Goal: Transaction & Acquisition: Purchase product/service

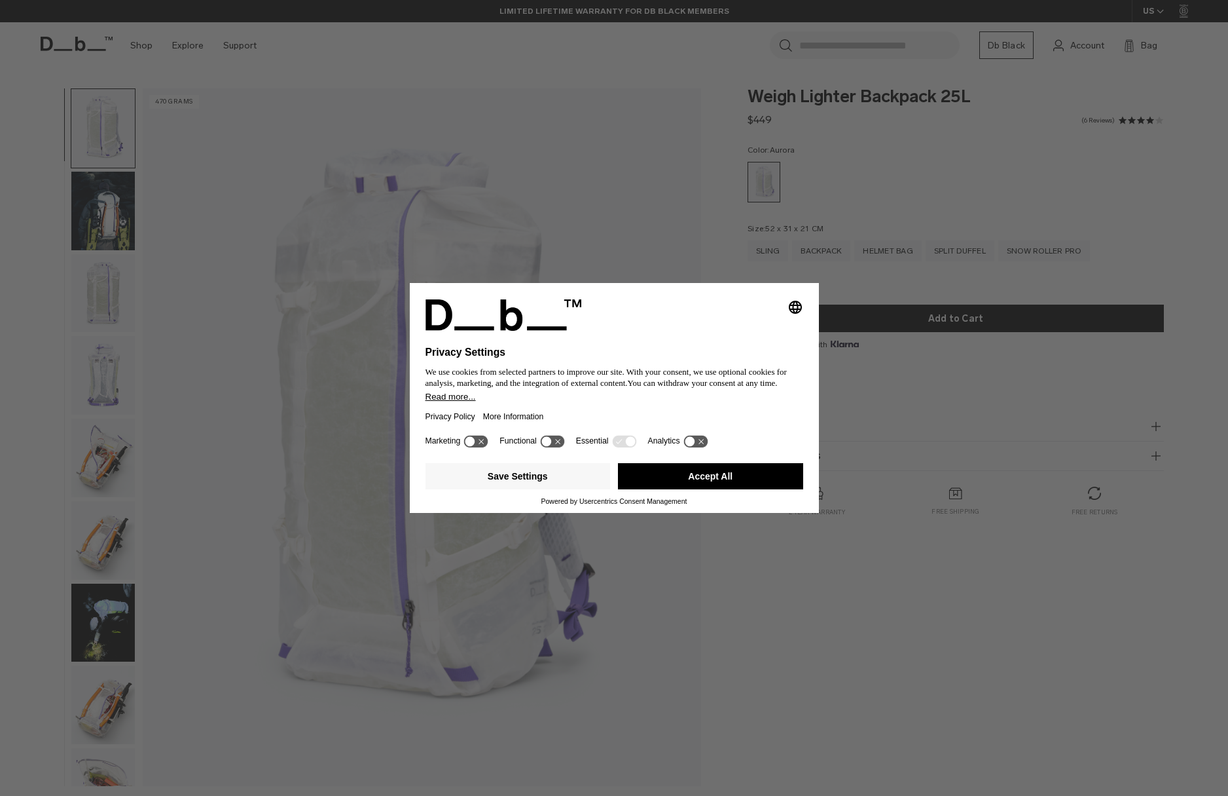
click at [781, 621] on div "Selecting an option will immediately change the language Privacy Settings We us…" at bounding box center [614, 398] width 1228 height 796
click at [709, 485] on button "Accept All" at bounding box center [710, 476] width 185 height 26
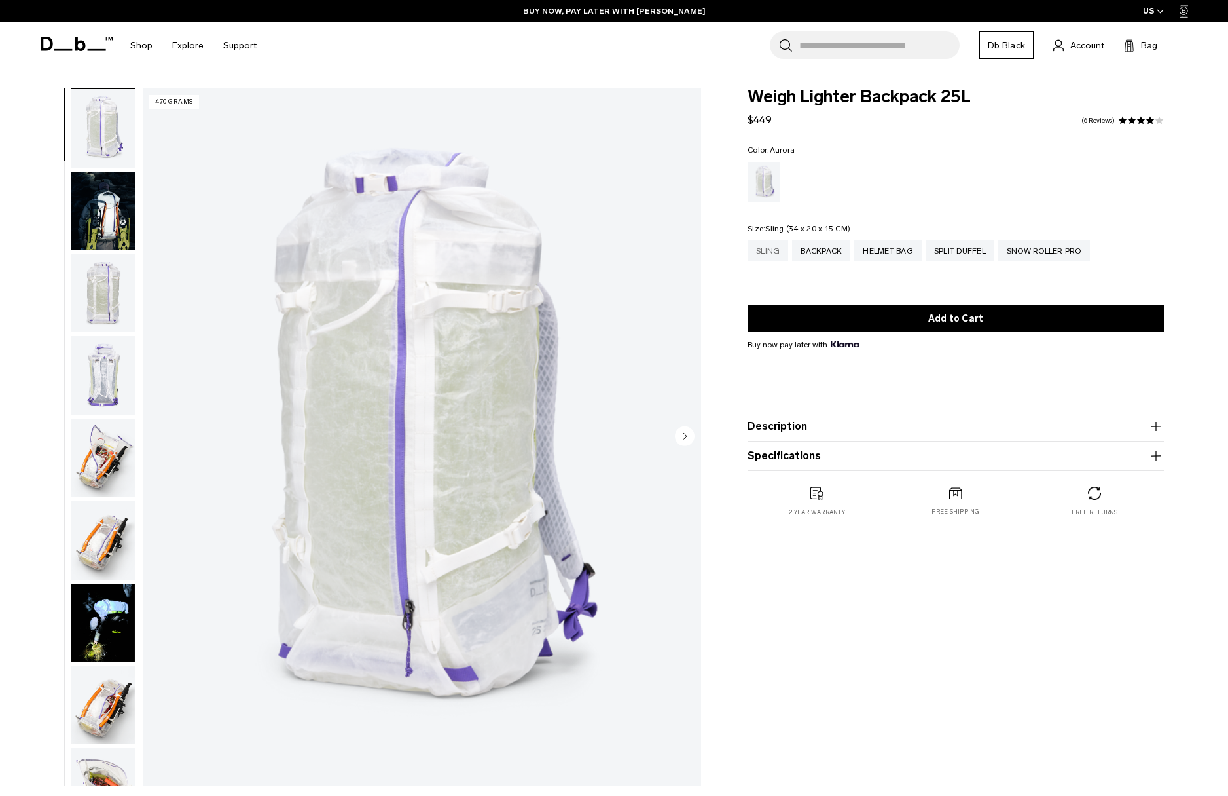
click at [774, 253] on div "Sling" at bounding box center [768, 250] width 41 height 21
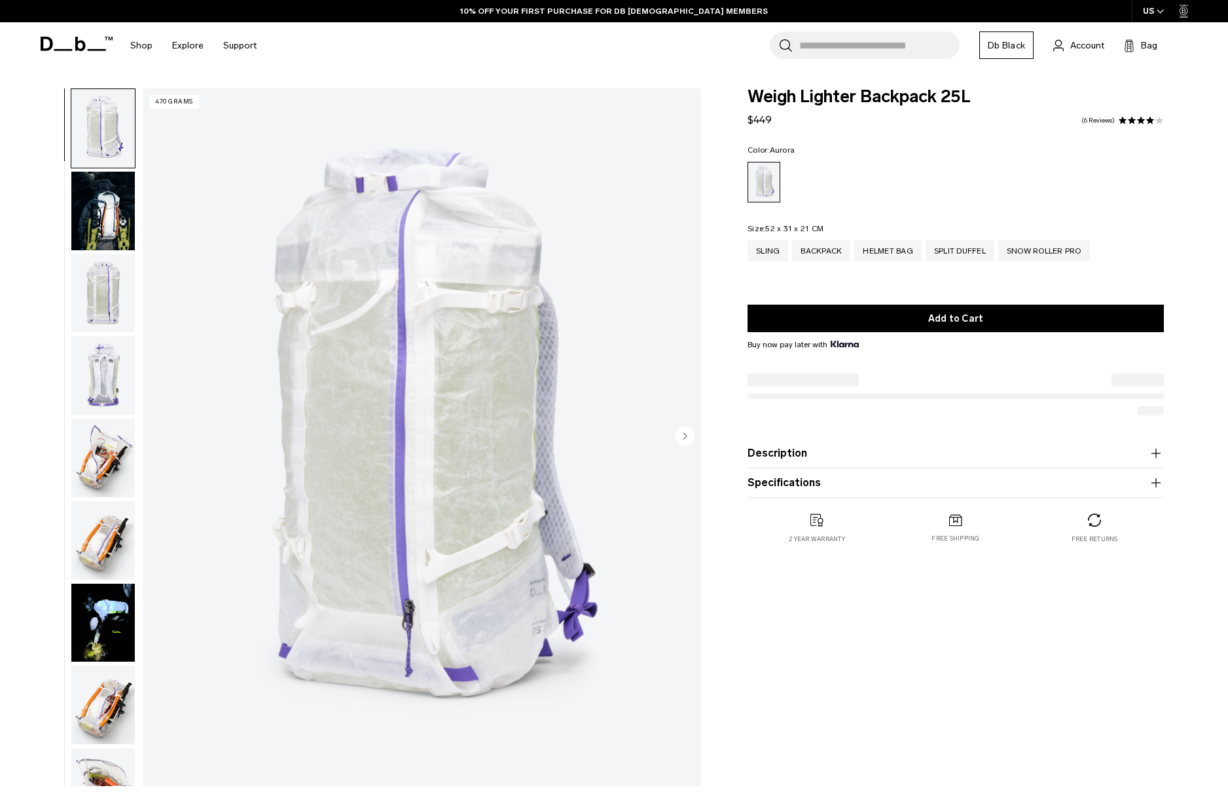
click at [89, 221] on img "button" at bounding box center [103, 211] width 64 height 79
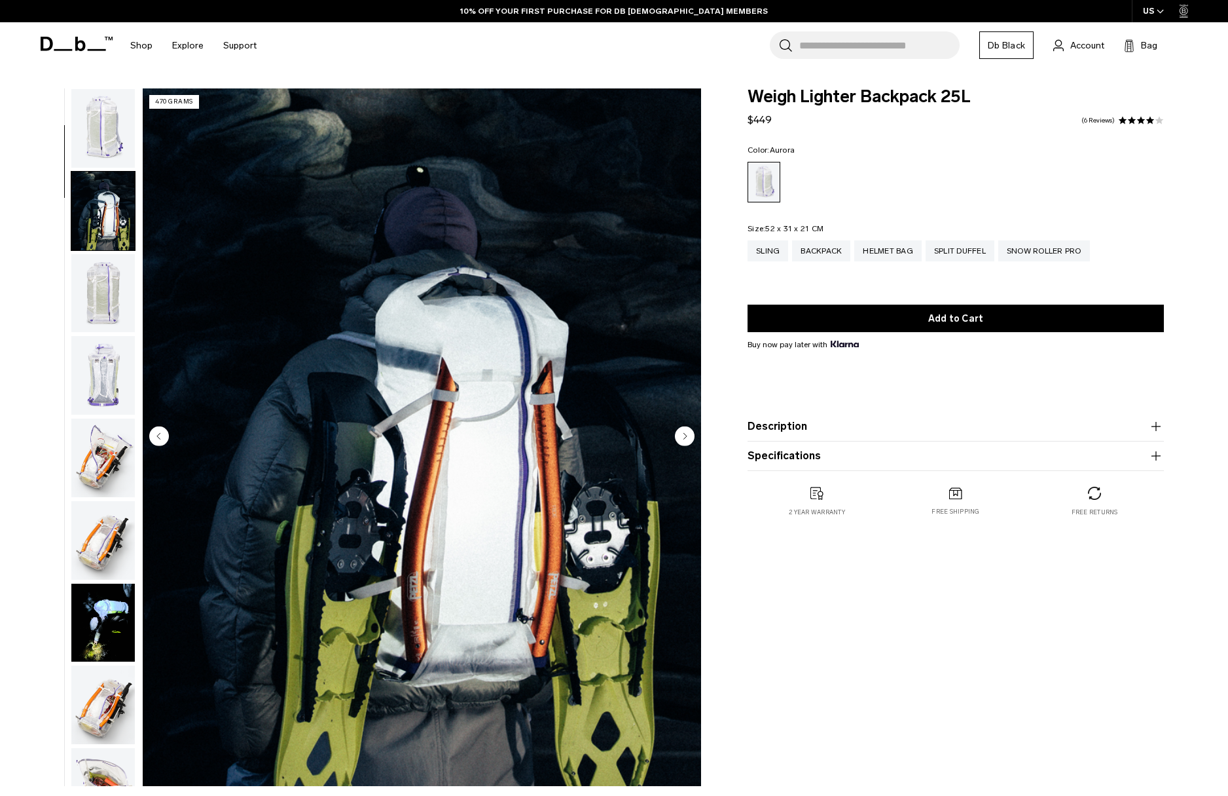
scroll to position [83, 0]
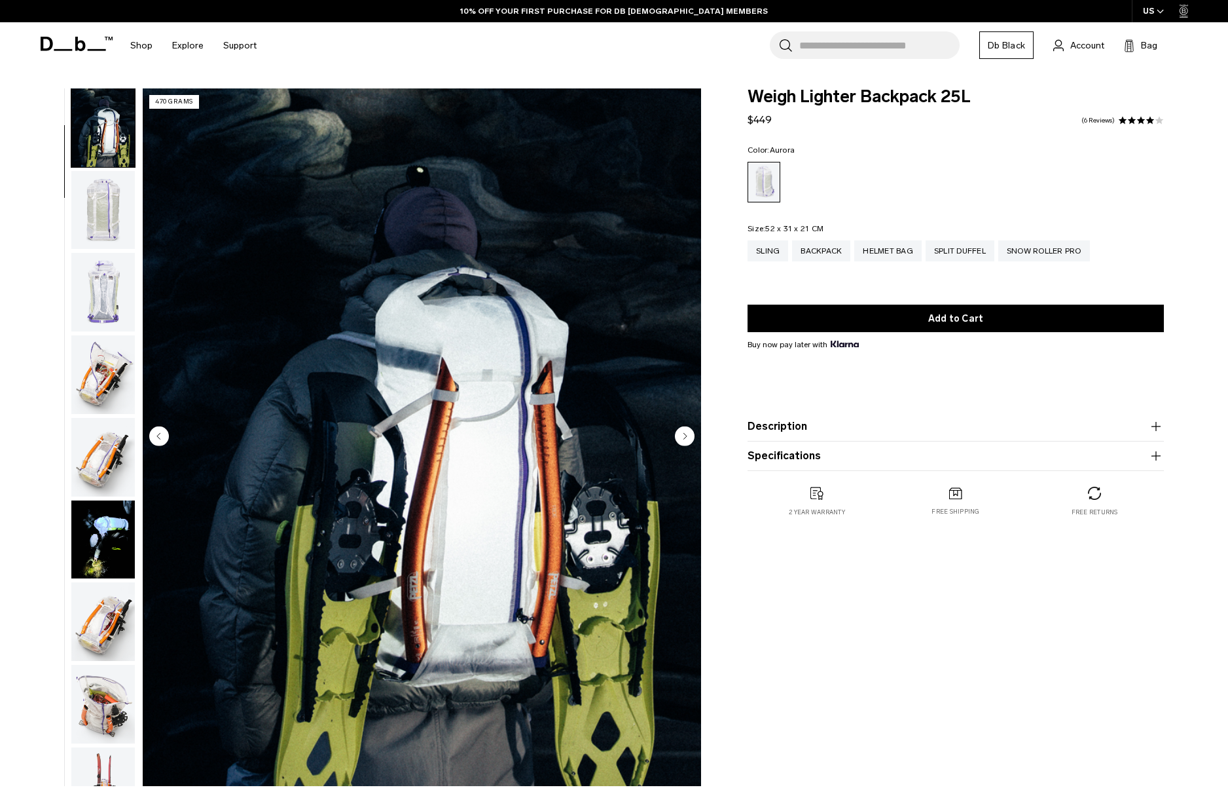
click at [96, 228] on img "button" at bounding box center [103, 210] width 64 height 79
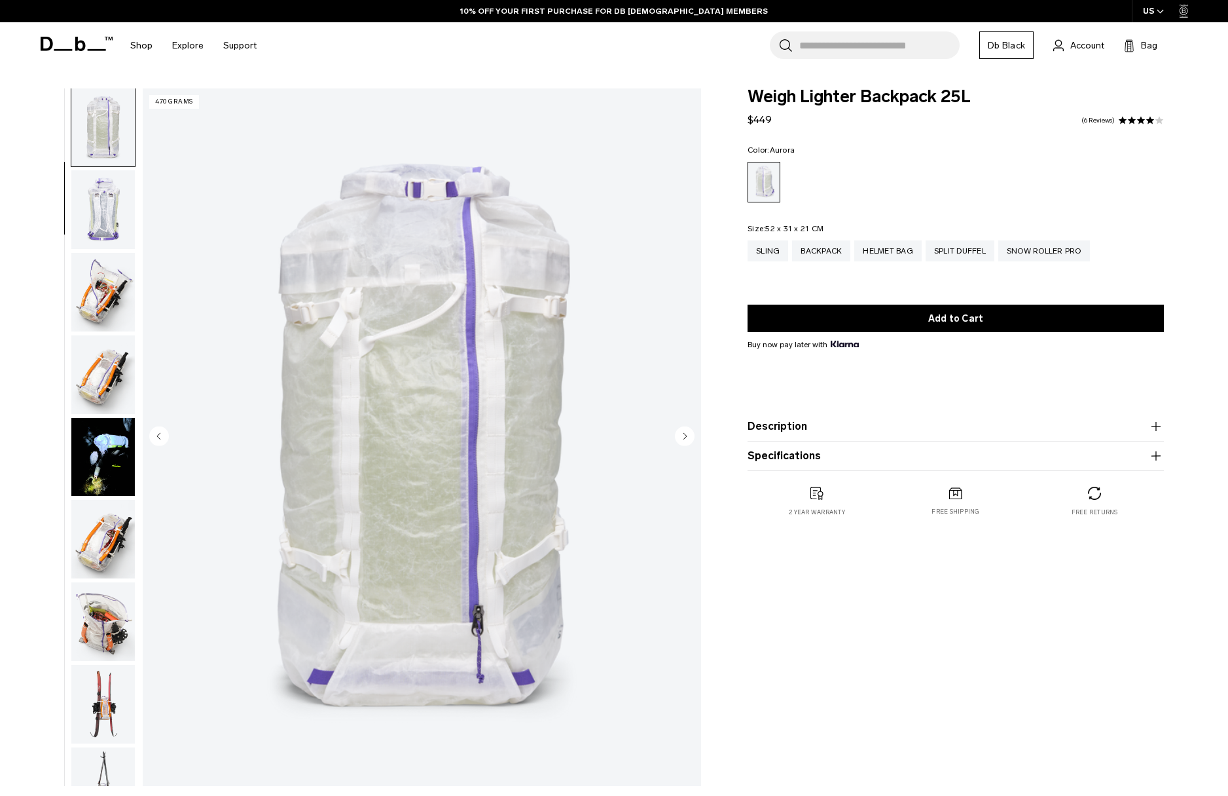
click at [100, 289] on img "button" at bounding box center [103, 292] width 64 height 79
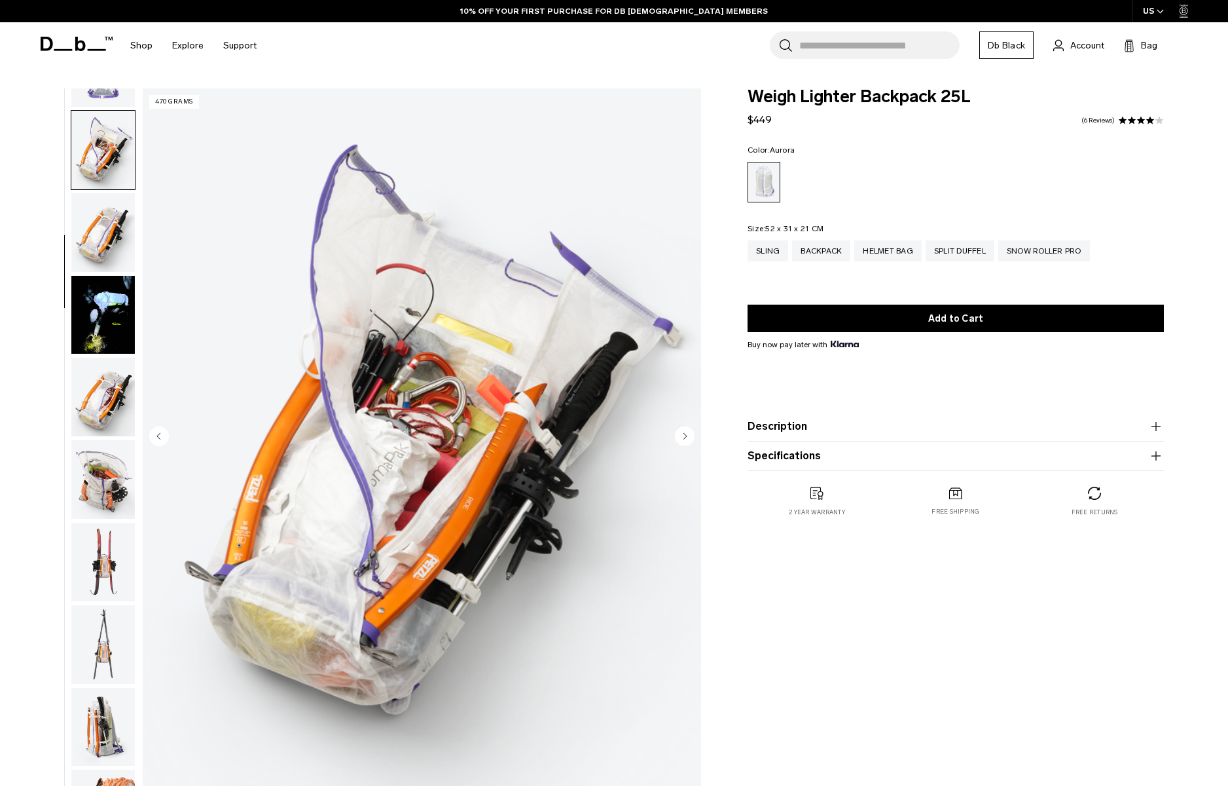
scroll to position [332, 0]
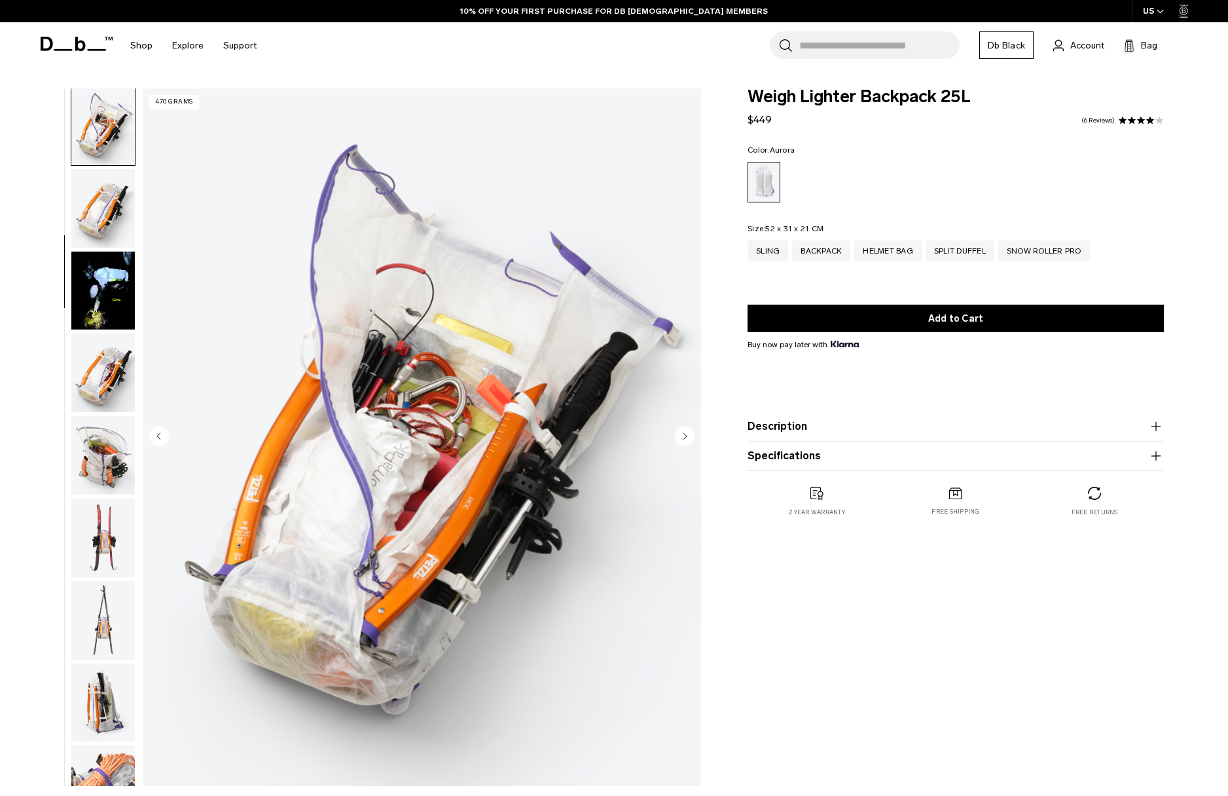
click at [95, 373] on img "button" at bounding box center [103, 372] width 64 height 79
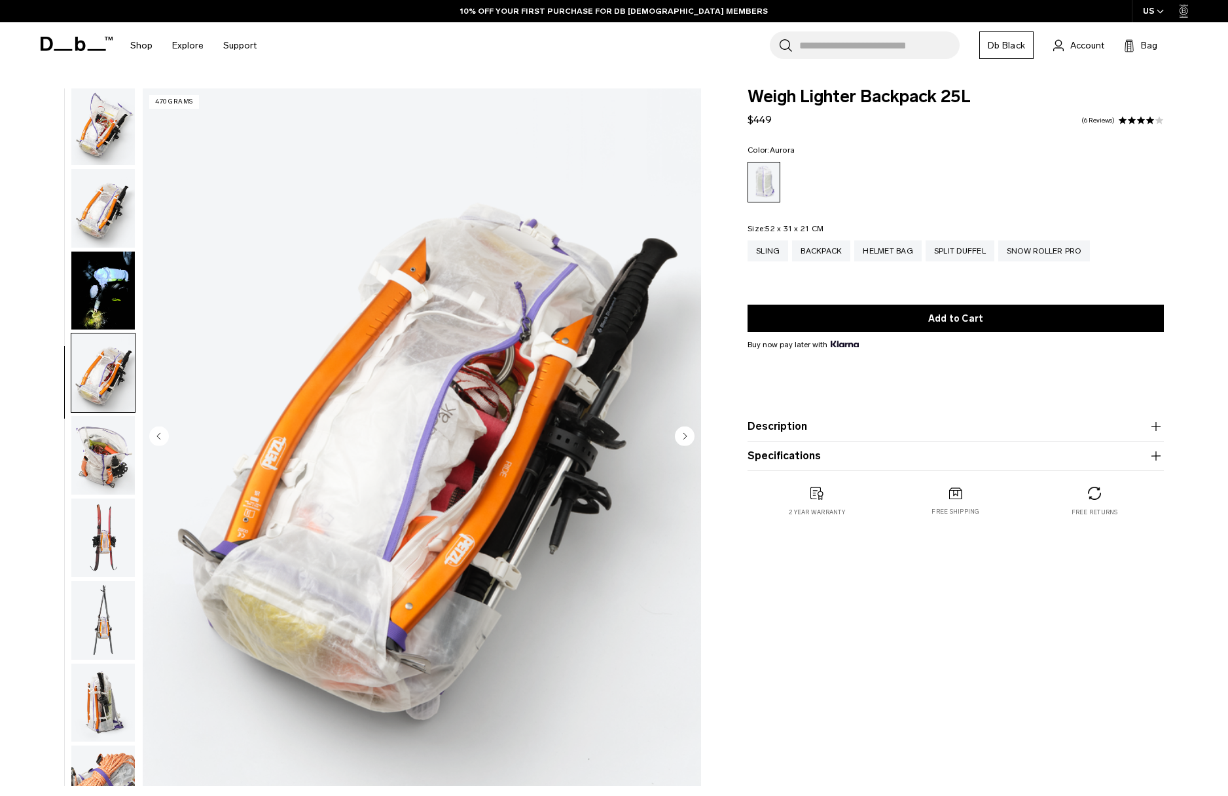
scroll to position [581, 0]
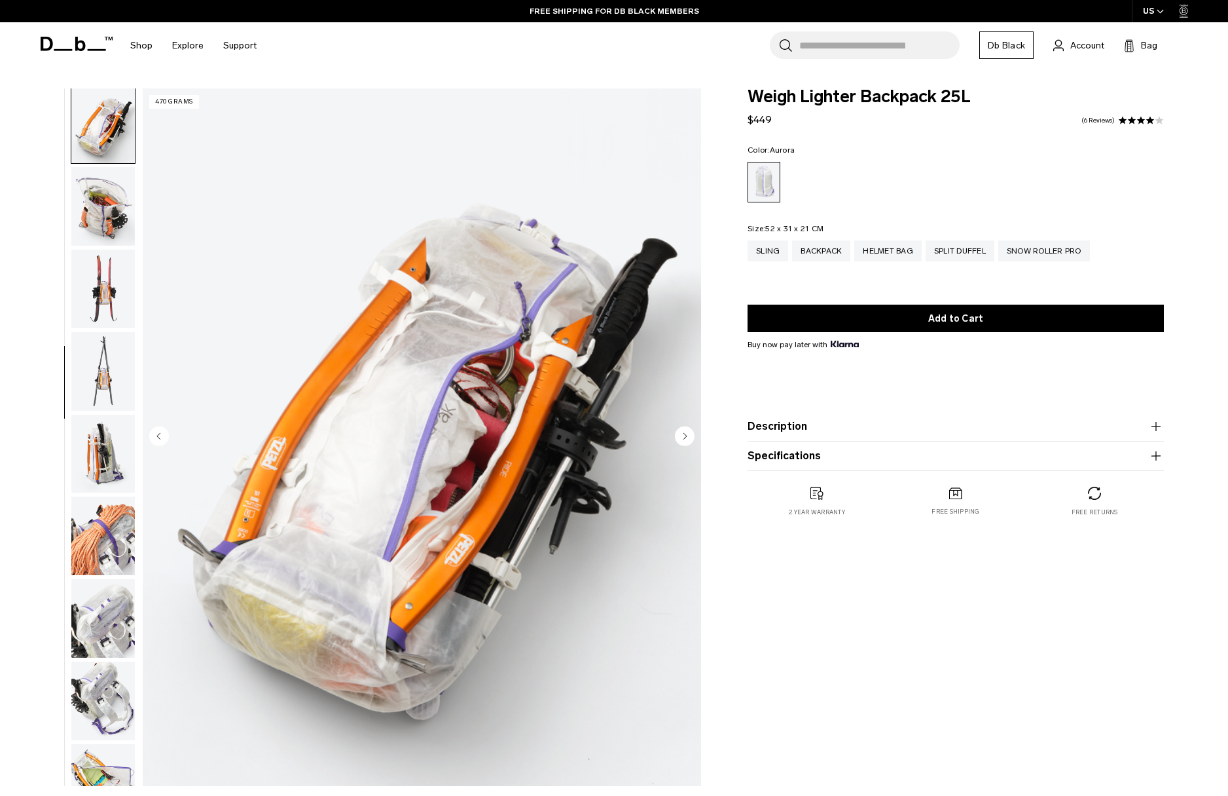
click at [117, 549] on img "button" at bounding box center [103, 535] width 64 height 79
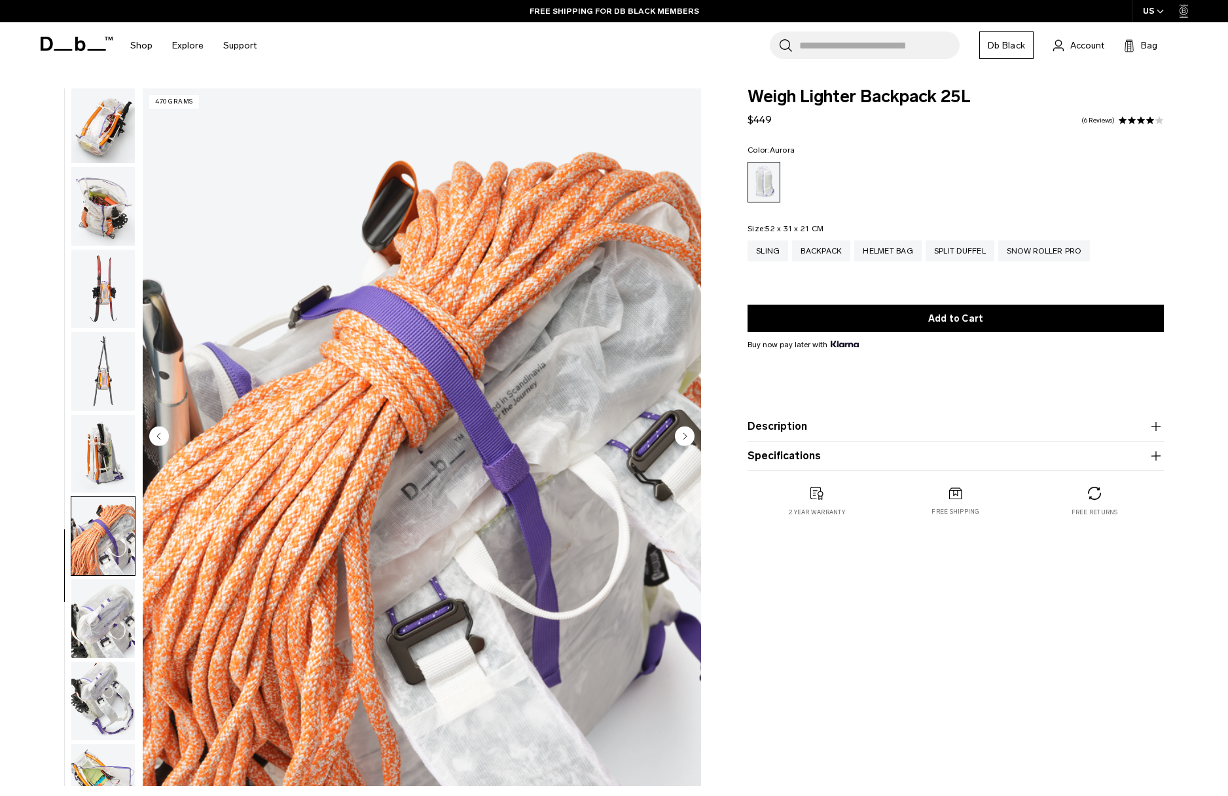
scroll to position [794, 0]
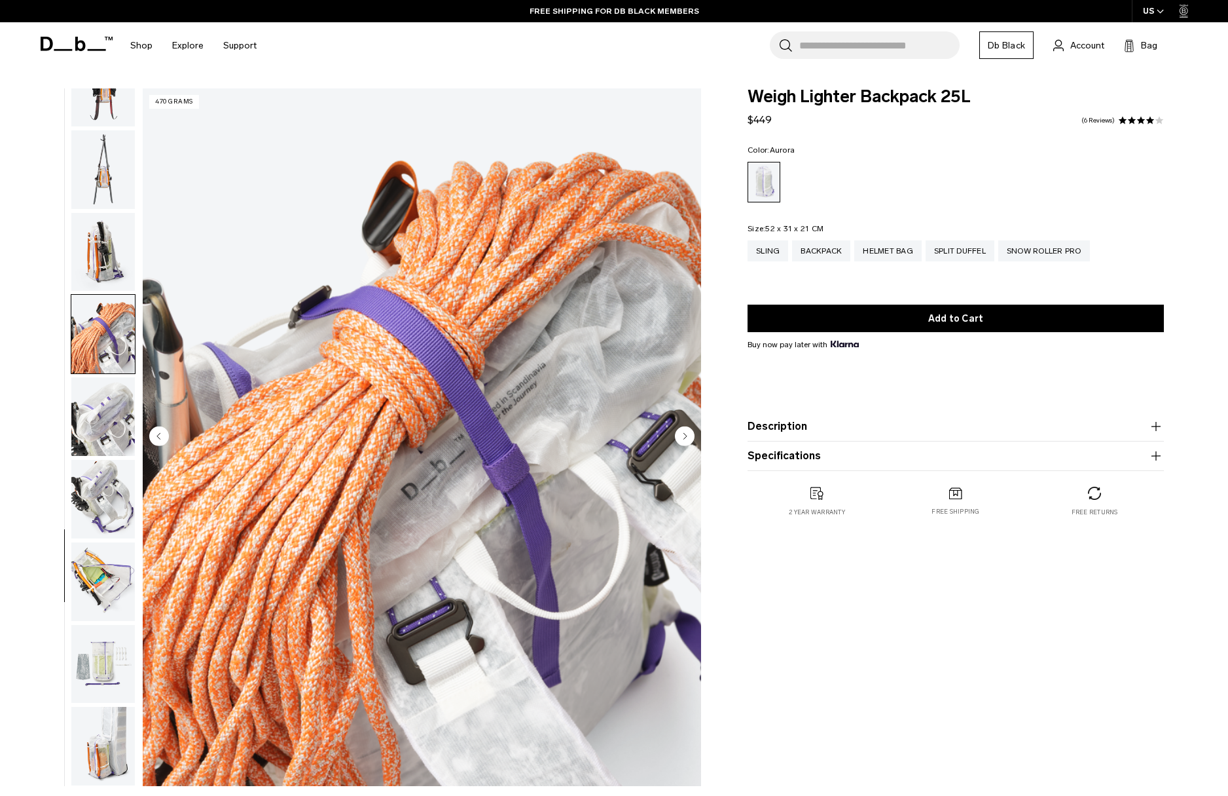
click at [795, 422] on button "Description" at bounding box center [956, 426] width 416 height 16
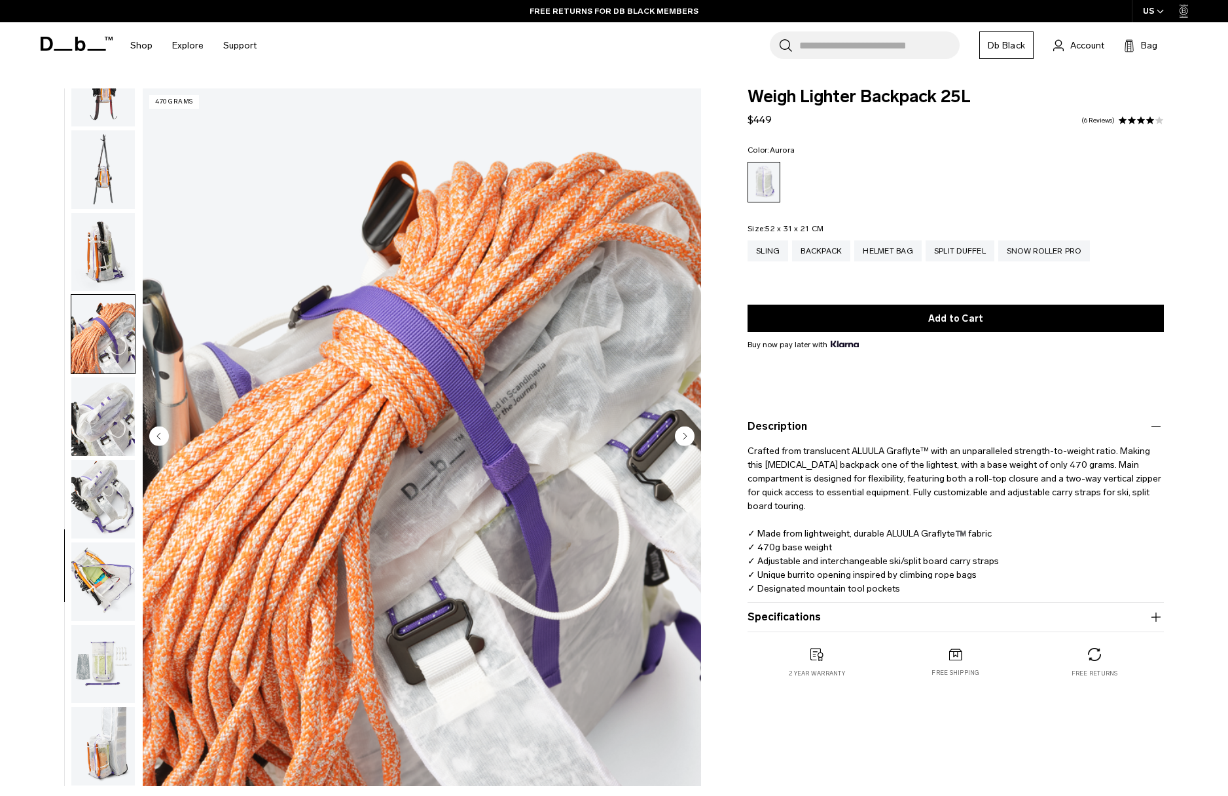
click at [807, 610] on button "Specifications" at bounding box center [956, 617] width 416 height 16
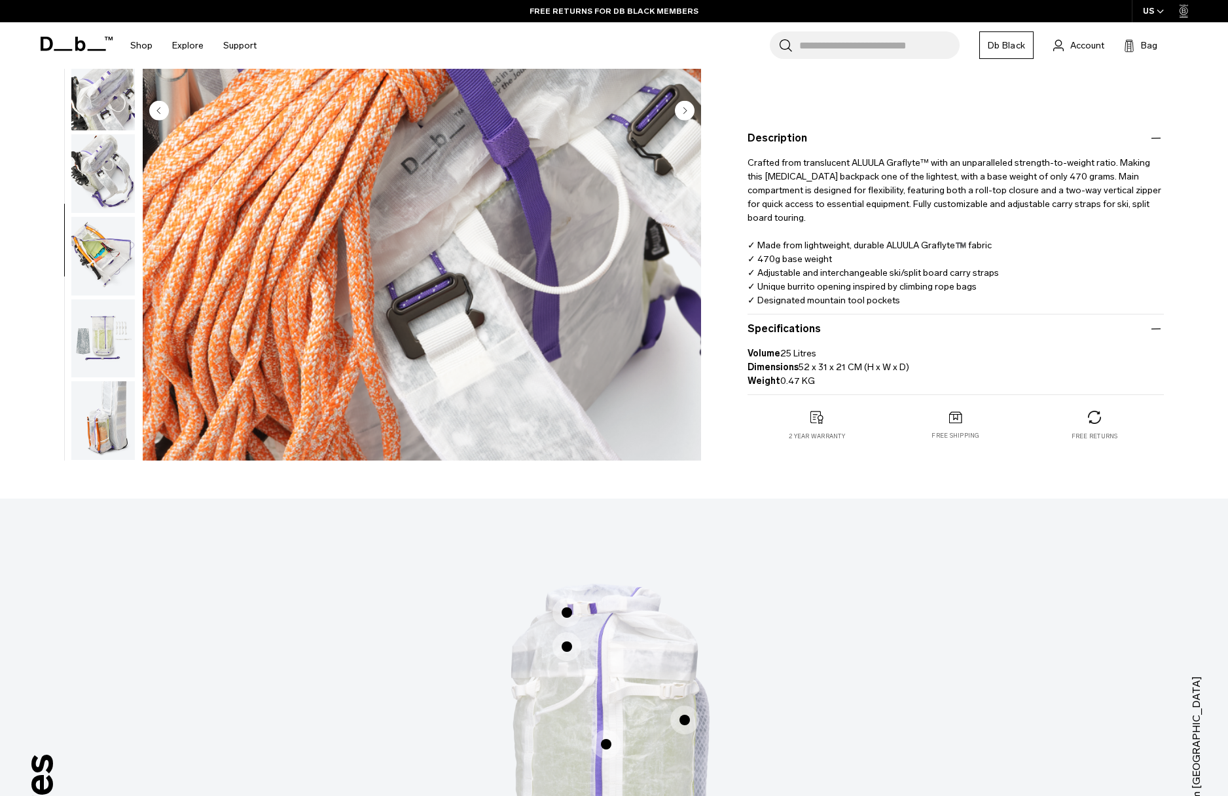
scroll to position [413, 0]
